Goal: Transaction & Acquisition: Purchase product/service

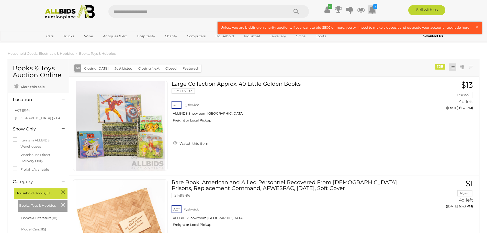
click at [371, 10] on icon at bounding box center [372, 9] width 8 height 9
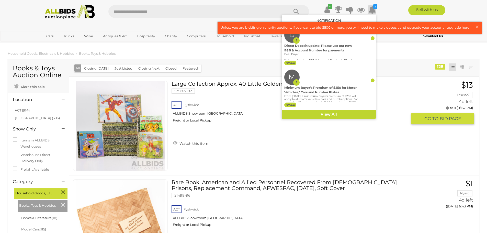
click at [268, 126] on div "ACT Fyshwick ALLBIDS Showroom Fyshwick Freight or Local Pickup" at bounding box center [288, 113] width 235 height 26
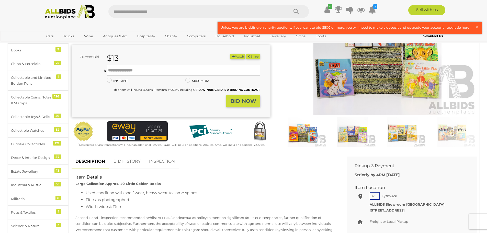
scroll to position [77, 0]
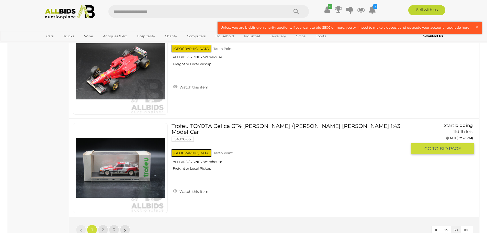
scroll to position [4904, 0]
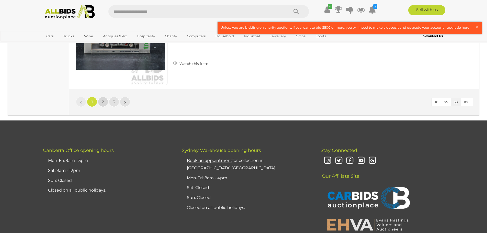
click at [107, 103] on link "2" at bounding box center [103, 102] width 10 height 10
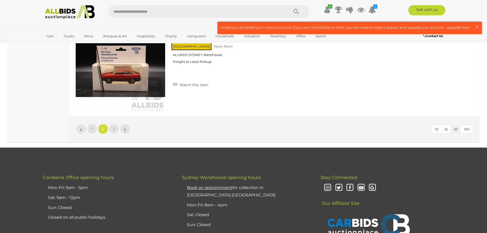
scroll to position [4878, 0]
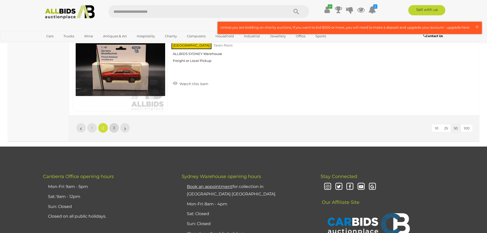
click at [114, 131] on link "3" at bounding box center [114, 128] width 10 height 10
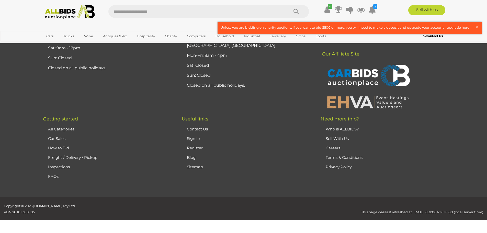
scroll to position [25, 0]
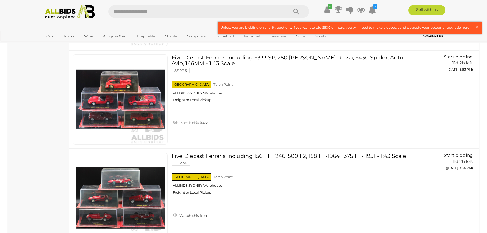
scroll to position [2503, 0]
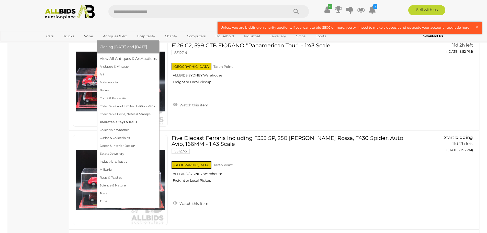
click at [119, 121] on link "Collectable Toys & Dolls" at bounding box center [128, 122] width 57 height 8
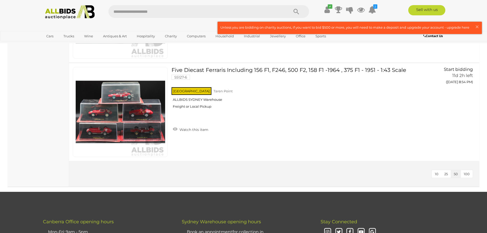
scroll to position [2447, 0]
